Goal: Transaction & Acquisition: Obtain resource

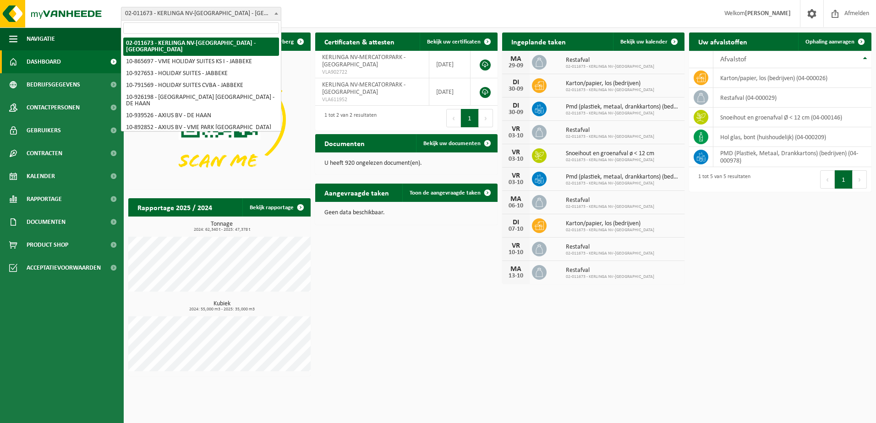
click at [238, 18] on span "02-011673 - KERLINGA NV-[GEOGRAPHIC_DATA] - [GEOGRAPHIC_DATA]" at bounding box center [200, 13] width 159 height 13
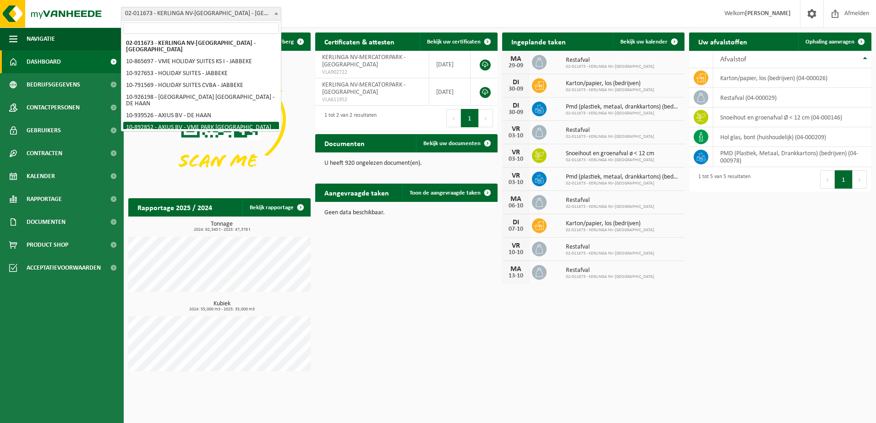
select select "118001"
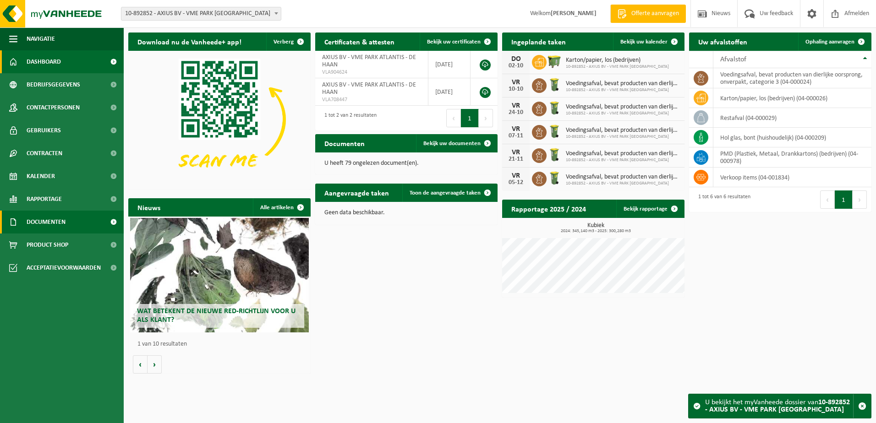
click at [36, 214] on span "Documenten" at bounding box center [46, 222] width 39 height 23
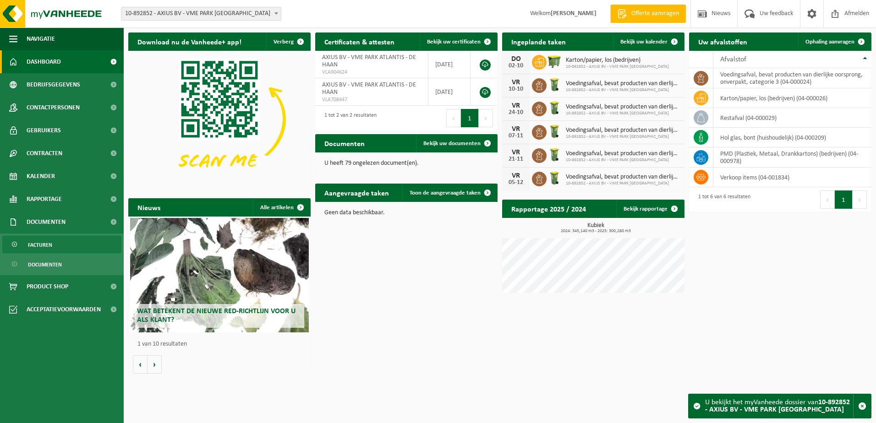
click at [37, 243] on span "Facturen" at bounding box center [40, 244] width 24 height 17
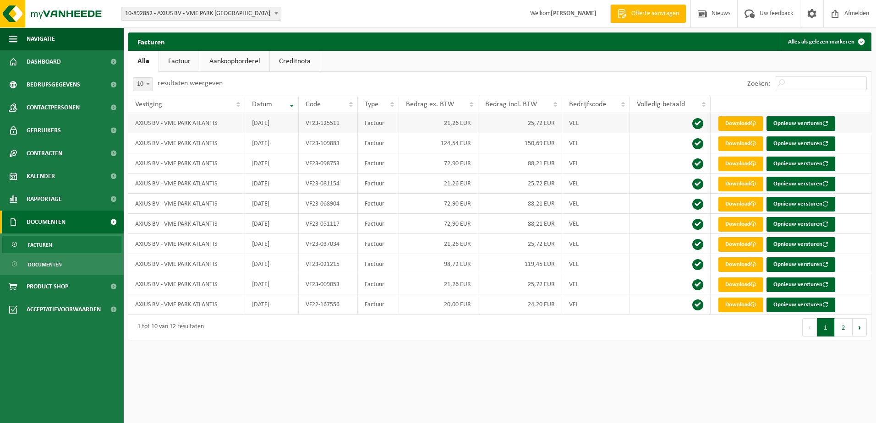
click at [731, 122] on link "Download" at bounding box center [740, 123] width 45 height 15
click at [724, 147] on link "Download" at bounding box center [740, 144] width 45 height 15
click at [755, 165] on span at bounding box center [753, 164] width 6 height 6
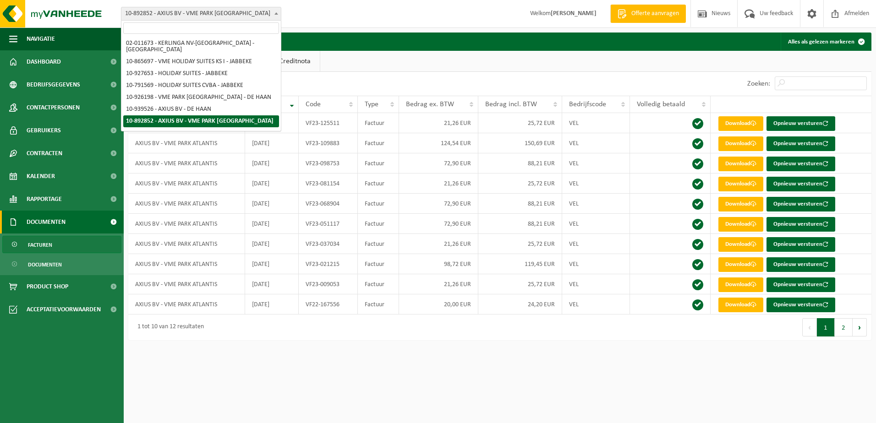
click at [232, 7] on span "10-892852 - AXIUS BV - VME PARK [GEOGRAPHIC_DATA]" at bounding box center [200, 13] width 159 height 13
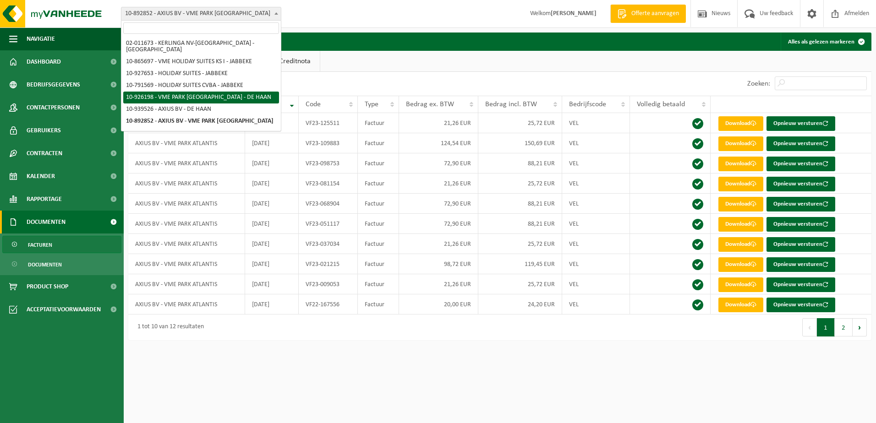
select select "132359"
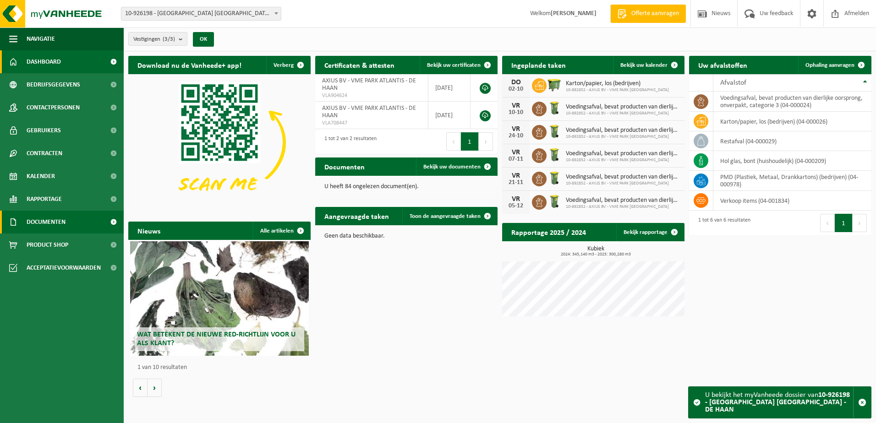
click at [34, 229] on span "Documenten" at bounding box center [46, 222] width 39 height 23
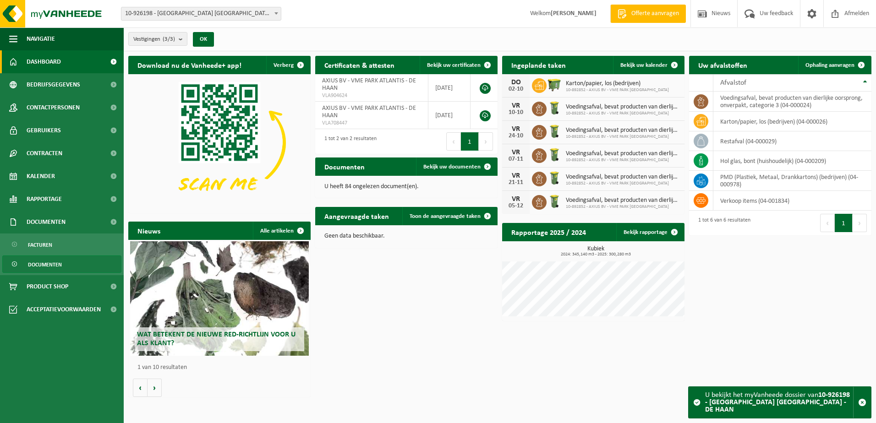
click at [39, 256] on span "Documenten" at bounding box center [45, 264] width 34 height 17
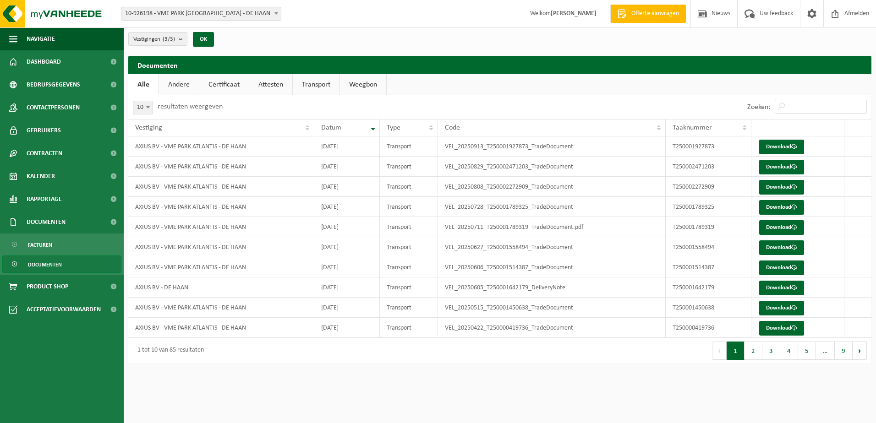
click at [44, 250] on span "Facturen" at bounding box center [40, 244] width 24 height 17
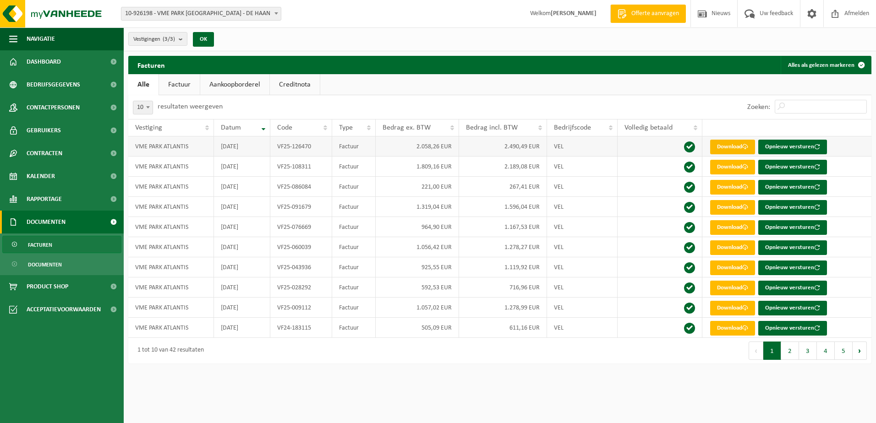
click at [735, 149] on link "Download" at bounding box center [732, 147] width 45 height 15
click at [728, 247] on link "Download" at bounding box center [732, 247] width 45 height 15
